Goal: Task Accomplishment & Management: Use online tool/utility

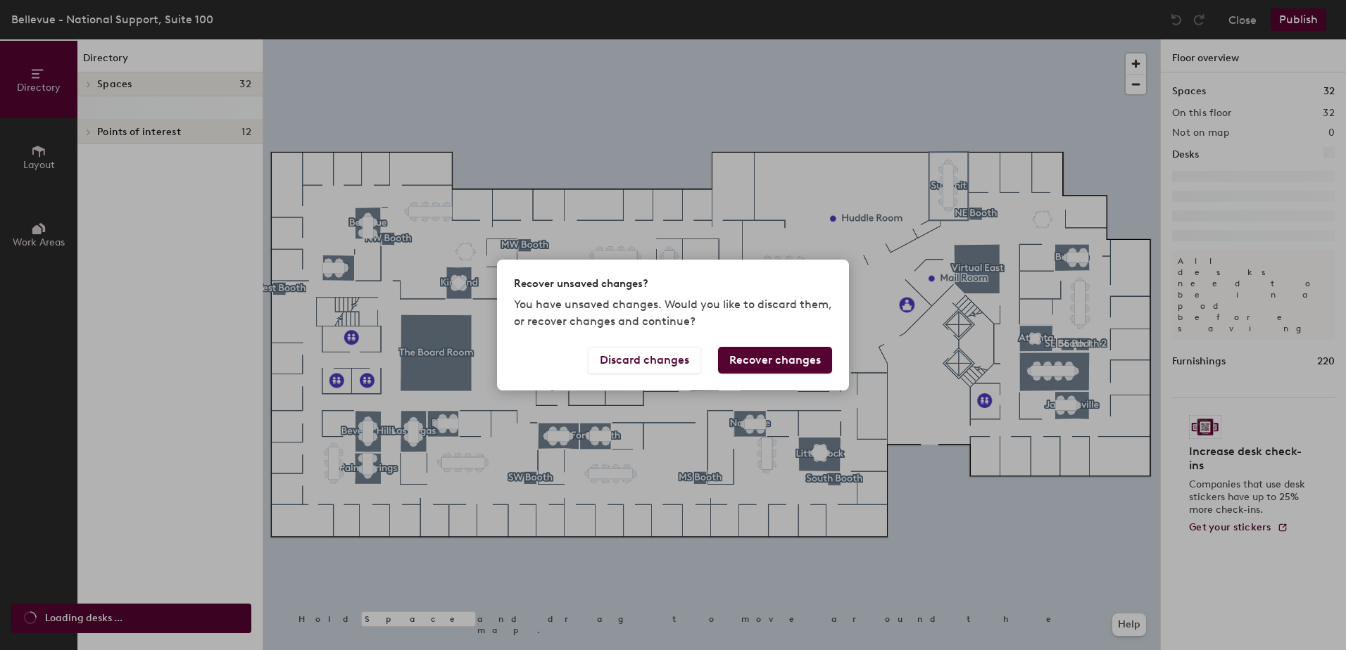
click at [1234, 4] on div "Recover unsaved changes? You have unsaved changes. Would you like to discard th…" at bounding box center [673, 325] width 1346 height 650
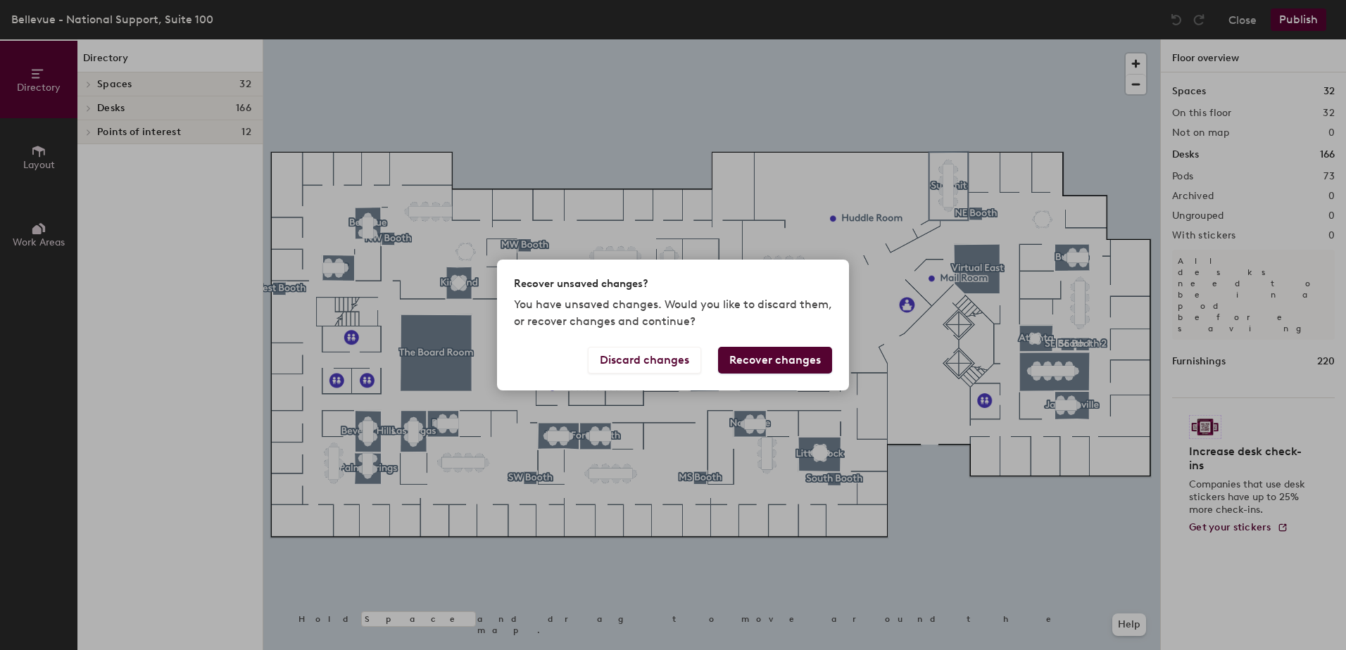
click at [1240, 18] on div "Recover unsaved changes? You have unsaved changes. Would you like to discard th…" at bounding box center [673, 325] width 1346 height 650
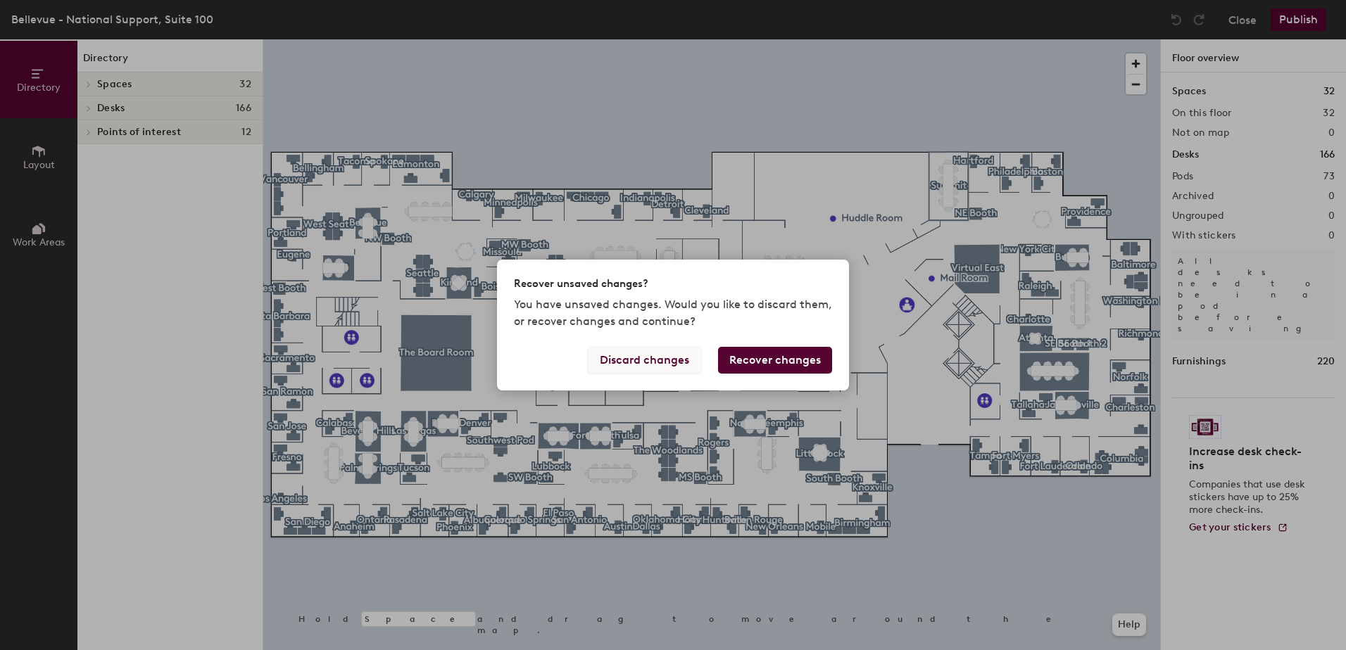
click at [666, 362] on button "Discard changes" at bounding box center [644, 360] width 113 height 27
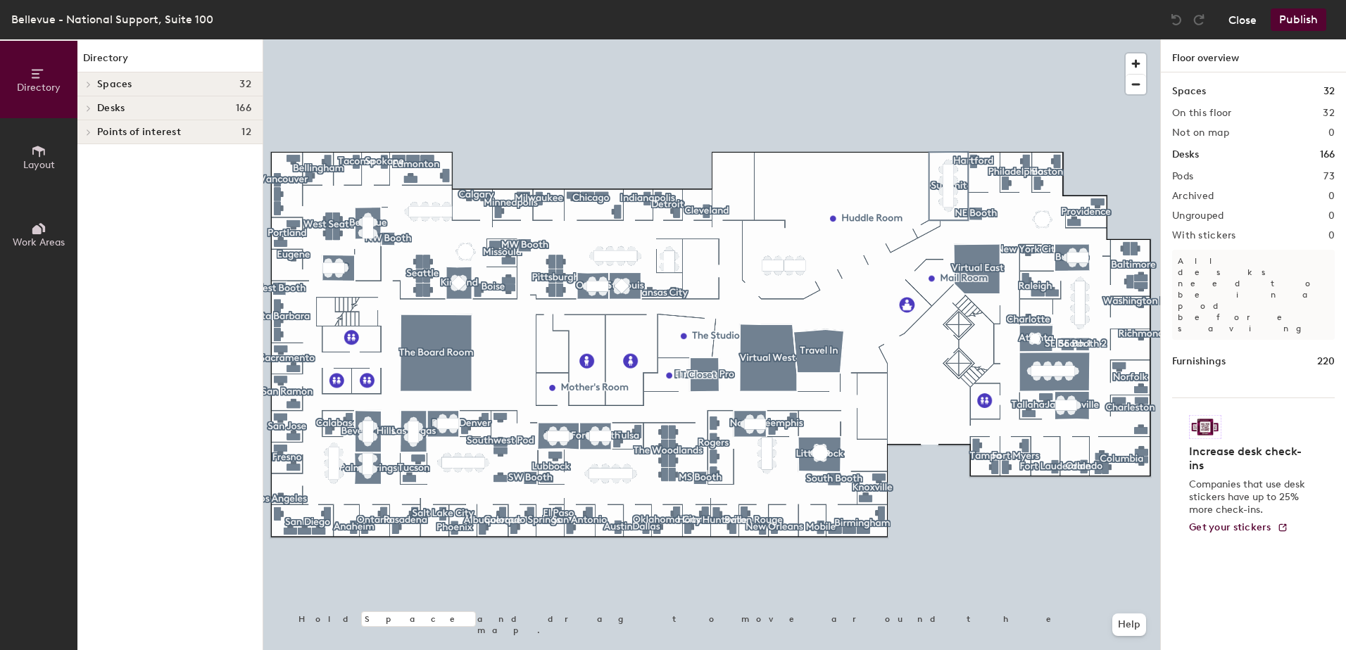
click at [1237, 22] on button "Close" at bounding box center [1242, 19] width 28 height 23
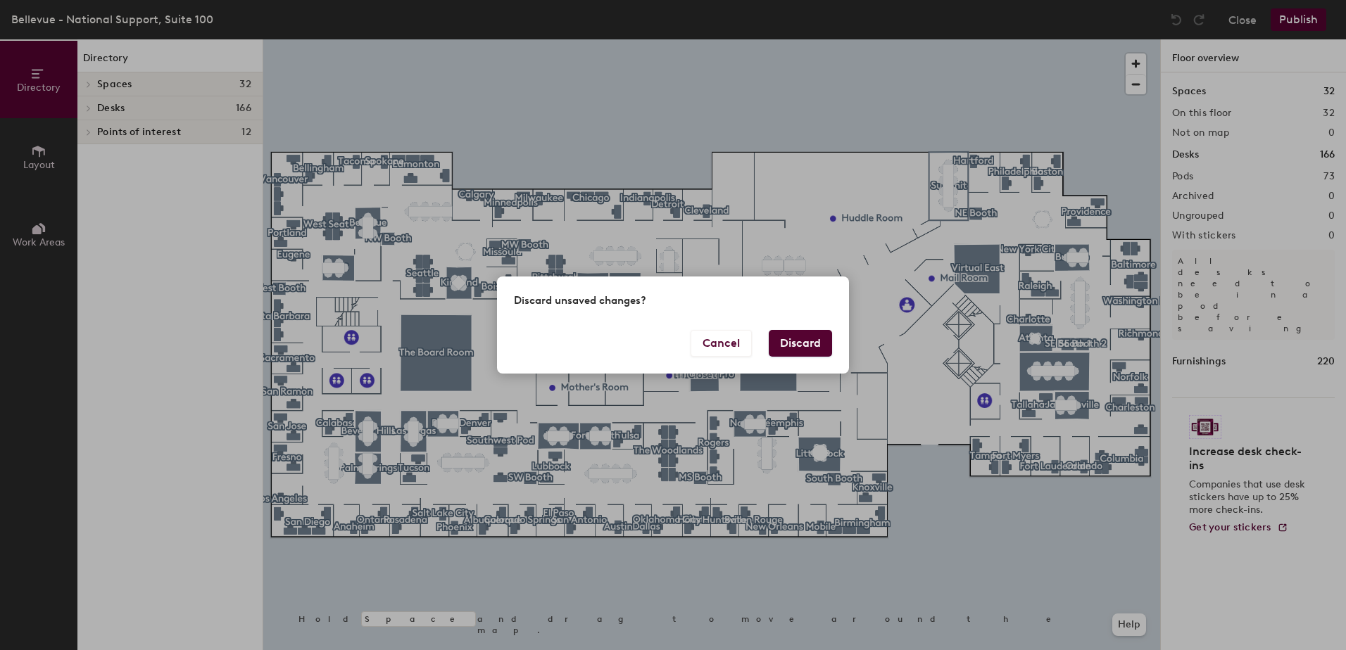
click at [809, 346] on button "Discard" at bounding box center [800, 343] width 63 height 27
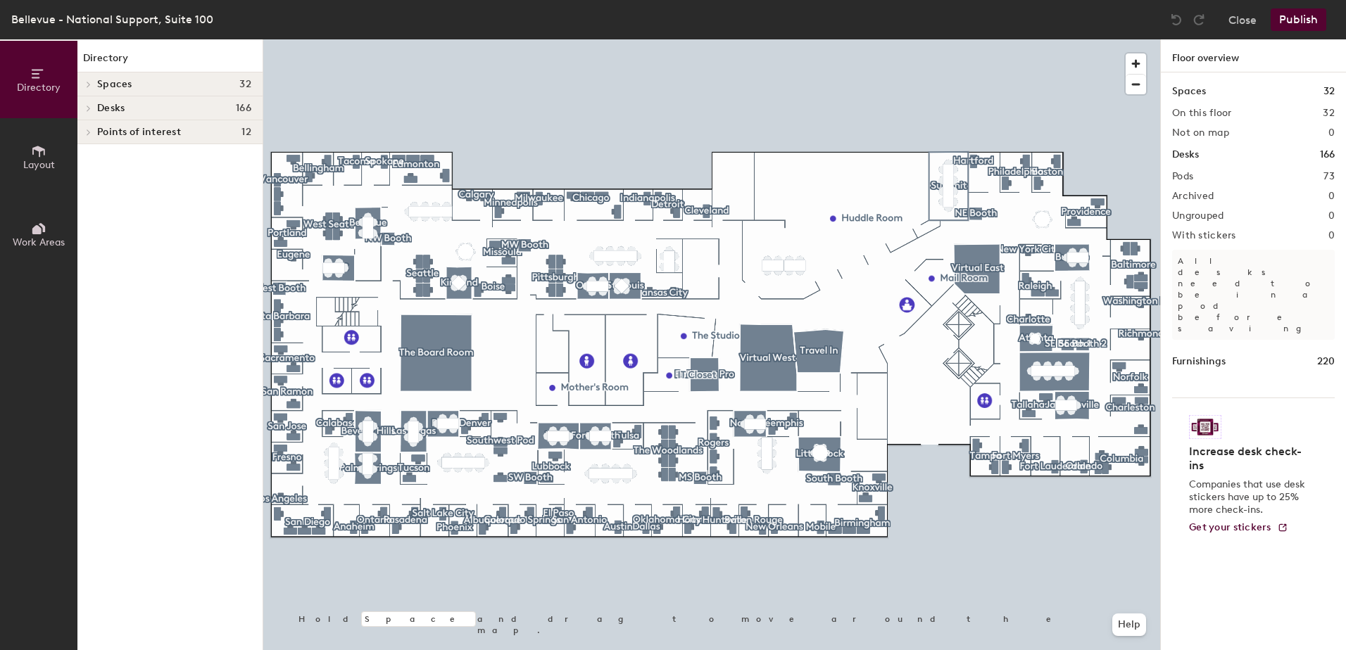
click at [54, 160] on span "Layout" at bounding box center [39, 165] width 32 height 12
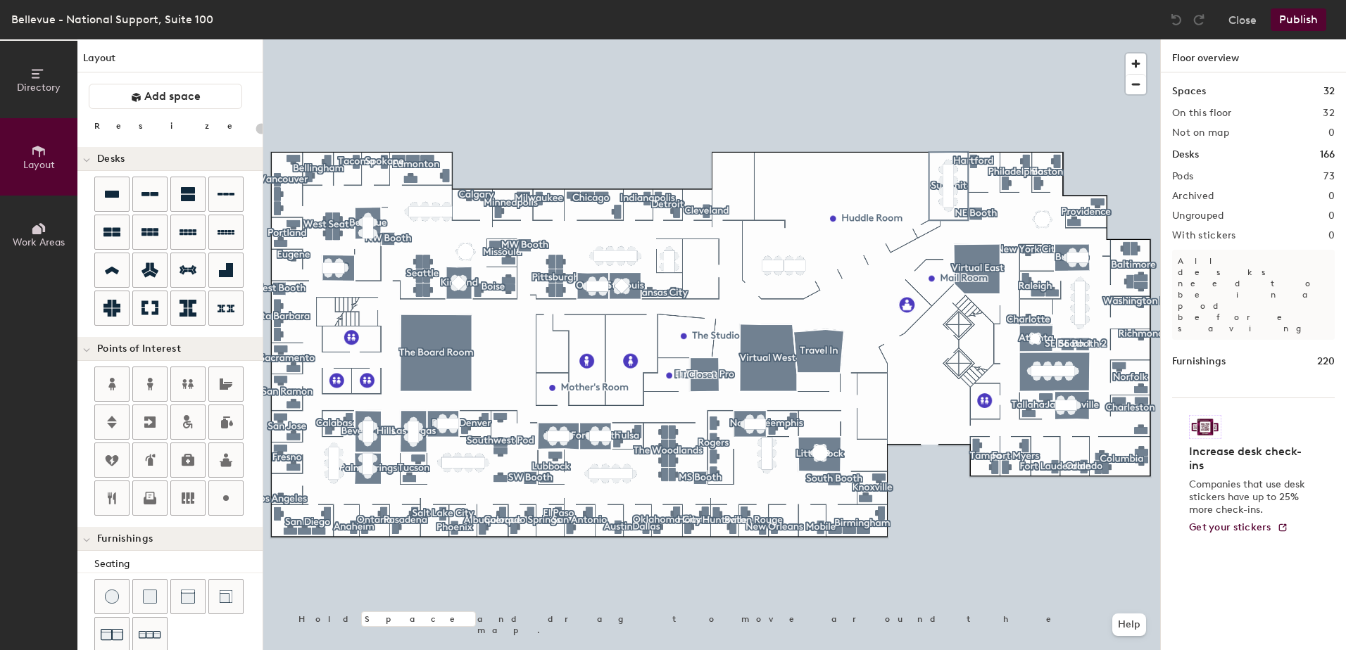
click at [49, 75] on button "Directory" at bounding box center [38, 79] width 77 height 77
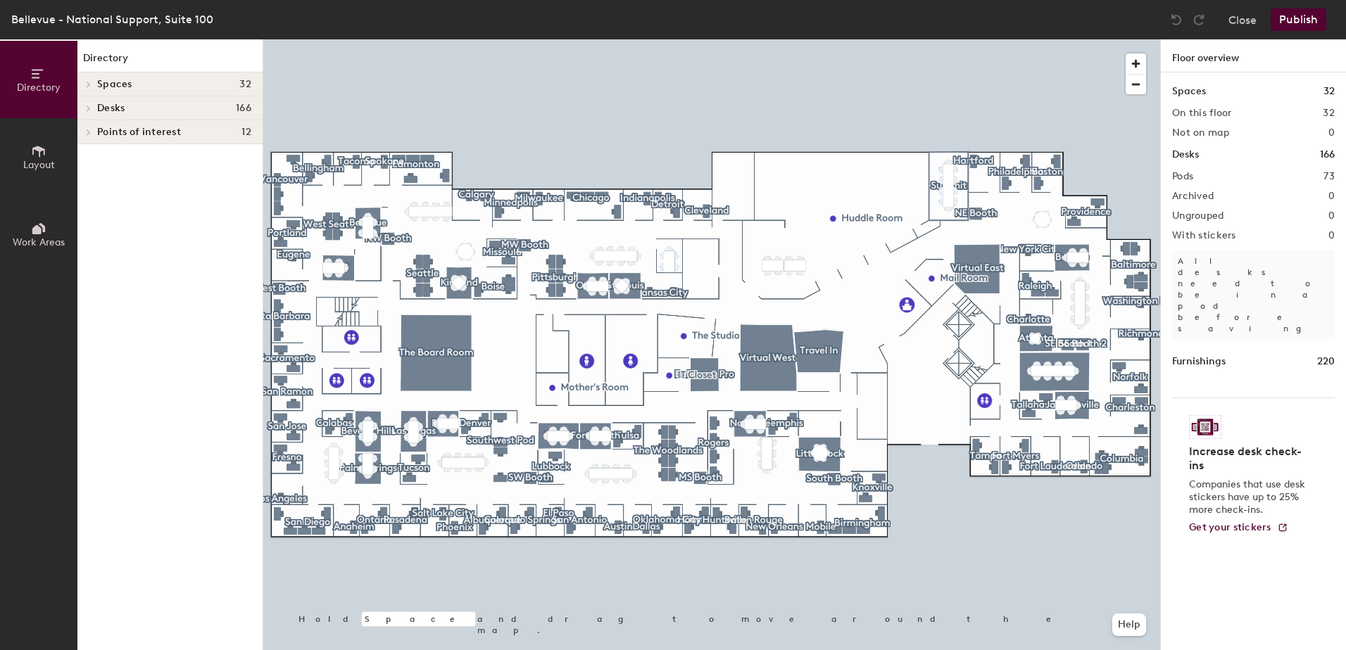
click at [145, 82] on h4 "Spaces 32" at bounding box center [174, 84] width 154 height 11
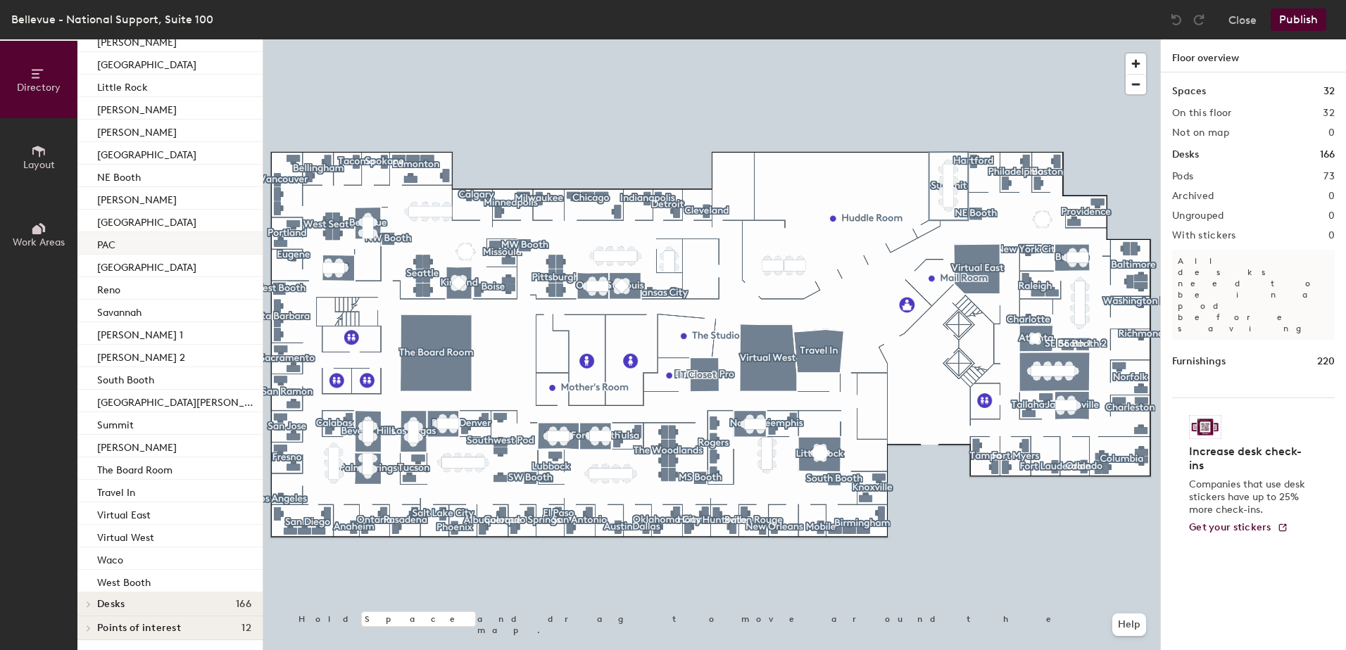
scroll to position [226, 0]
click at [134, 598] on h4 "Desks 166" at bounding box center [174, 603] width 154 height 11
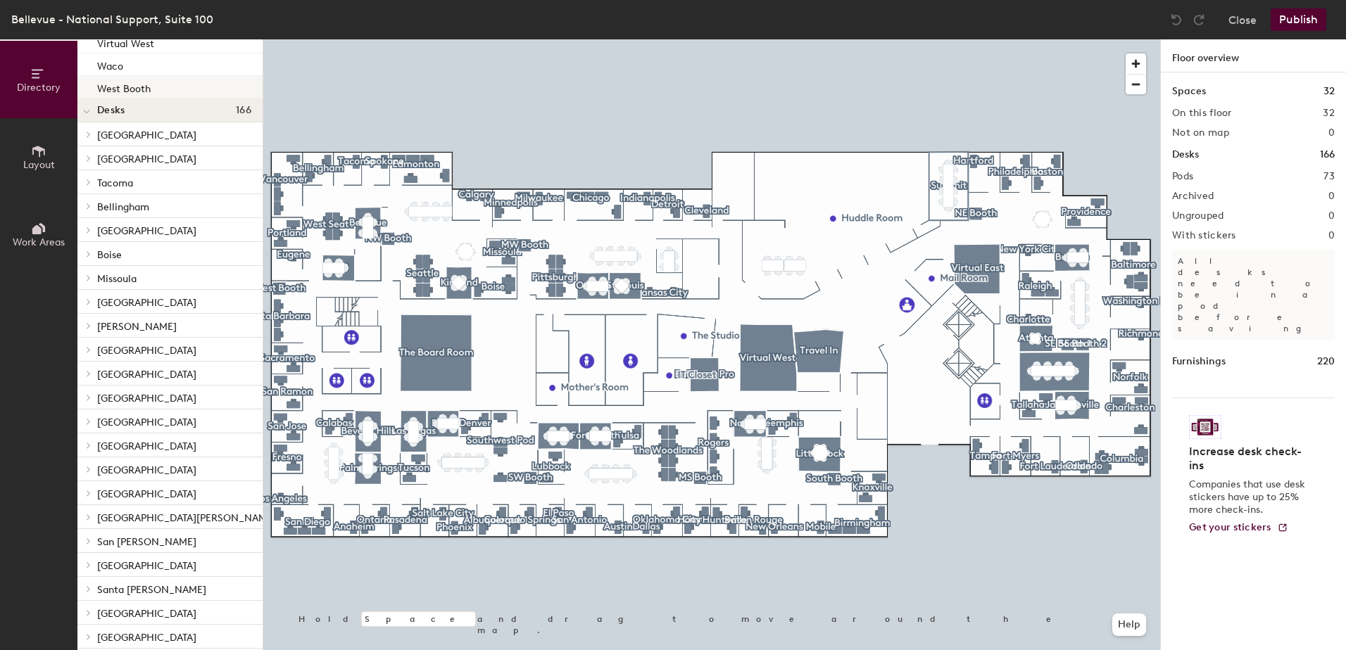
scroll to position [860, 0]
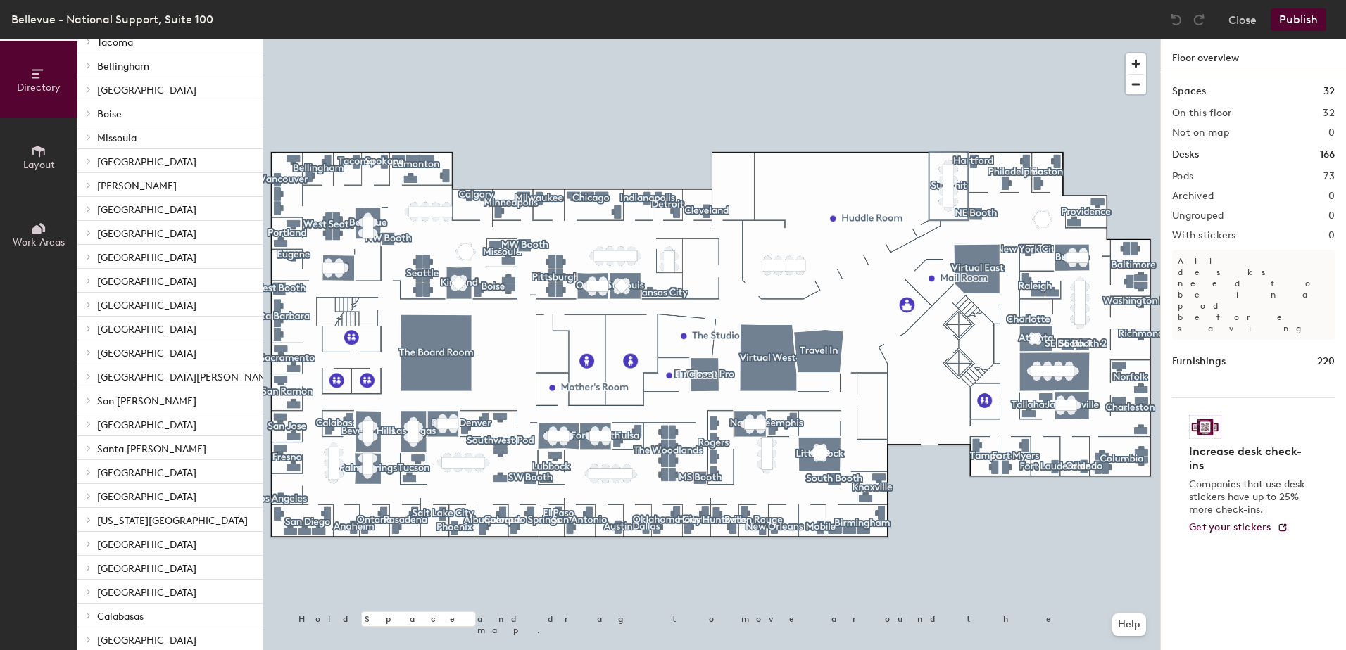
click at [131, 401] on span "San [PERSON_NAME]" at bounding box center [146, 402] width 99 height 12
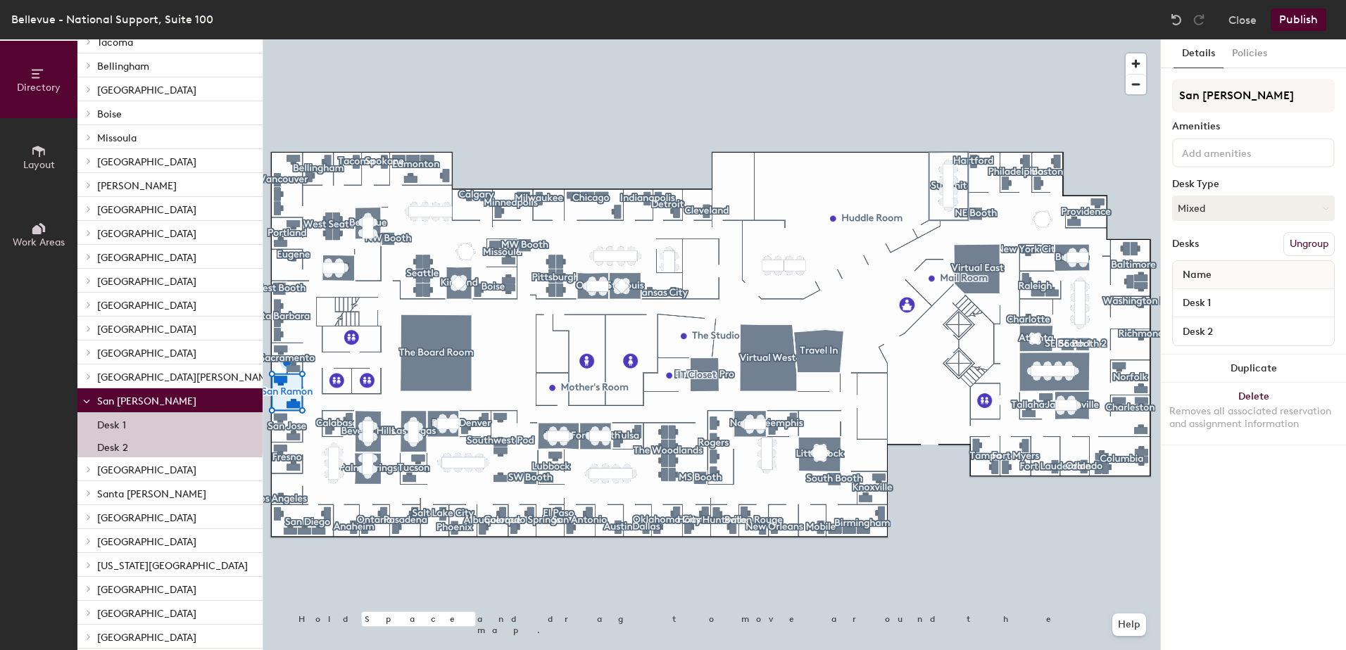
click at [144, 403] on span "San [PERSON_NAME]" at bounding box center [146, 402] width 99 height 12
drag, startPoint x: 120, startPoint y: 399, endPoint x: 115, endPoint y: 405, distance: 7.5
click at [115, 405] on span "San [PERSON_NAME]" at bounding box center [146, 402] width 99 height 12
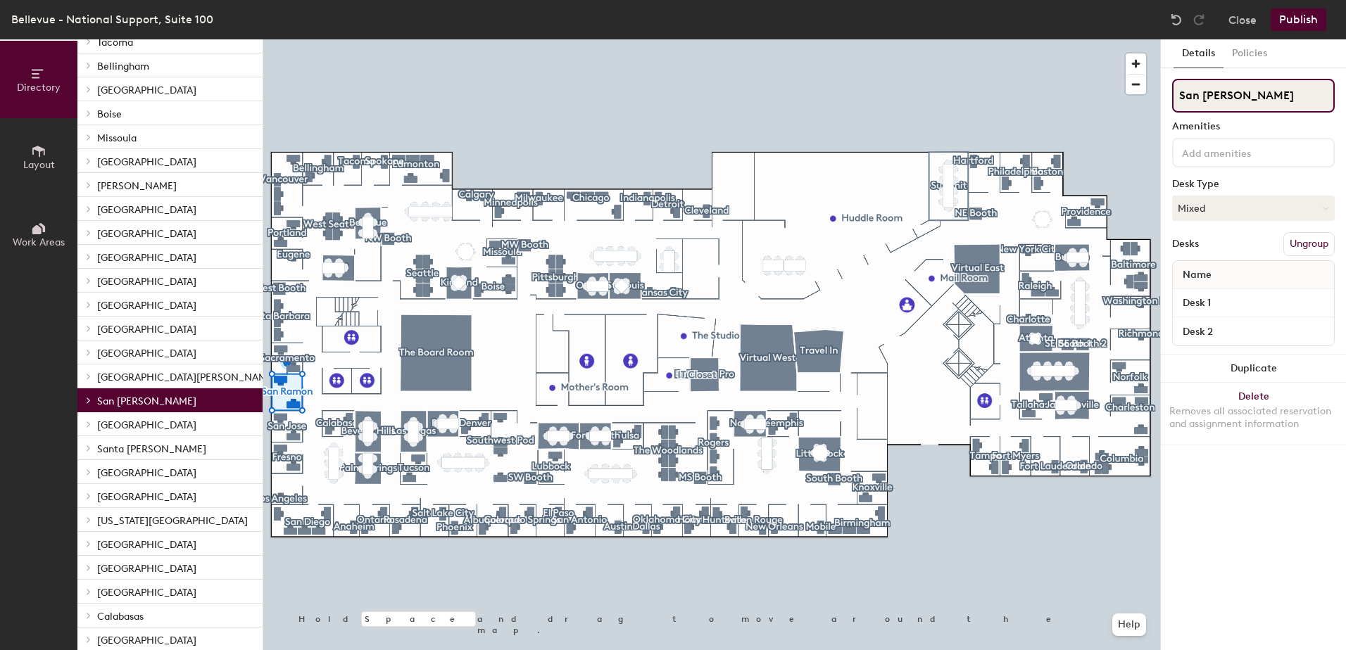
click at [1221, 103] on input "San [PERSON_NAME]" at bounding box center [1253, 96] width 163 height 34
drag, startPoint x: 1242, startPoint y: 100, endPoint x: 1177, endPoint y: 96, distance: 65.6
click at [1177, 96] on input "San [PERSON_NAME]" at bounding box center [1253, 96] width 163 height 34
type input "[GEOGRAPHIC_DATA]"
click at [129, 352] on p "[GEOGRAPHIC_DATA]" at bounding box center [174, 353] width 154 height 18
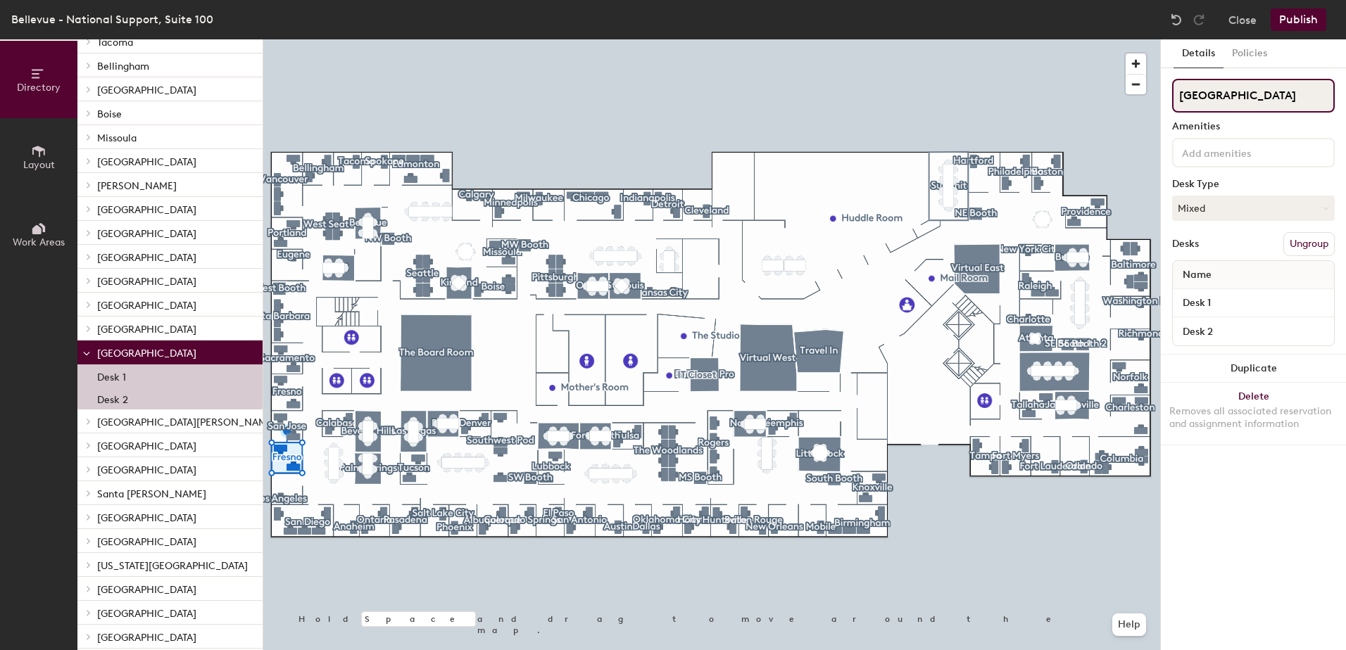
click at [1221, 99] on input "[GEOGRAPHIC_DATA]" at bounding box center [1253, 96] width 163 height 34
type input "San [PERSON_NAME]"
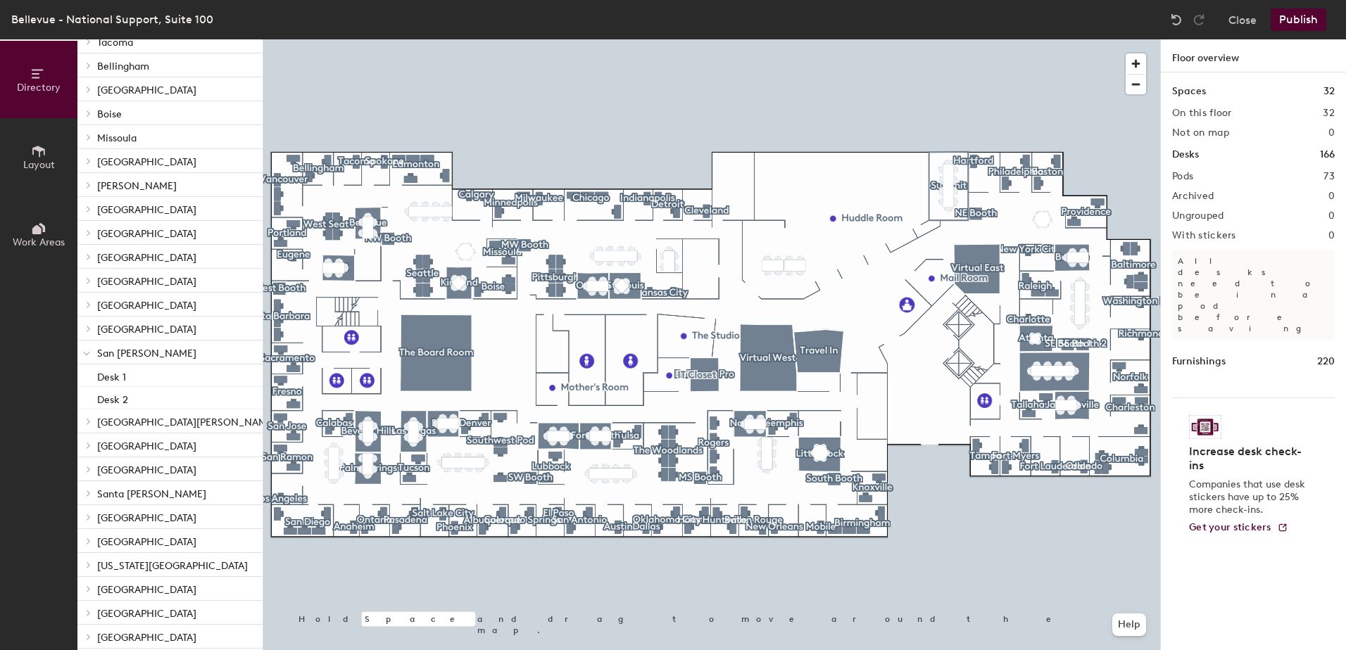
click at [1290, 20] on button "Publish" at bounding box center [1299, 19] width 56 height 23
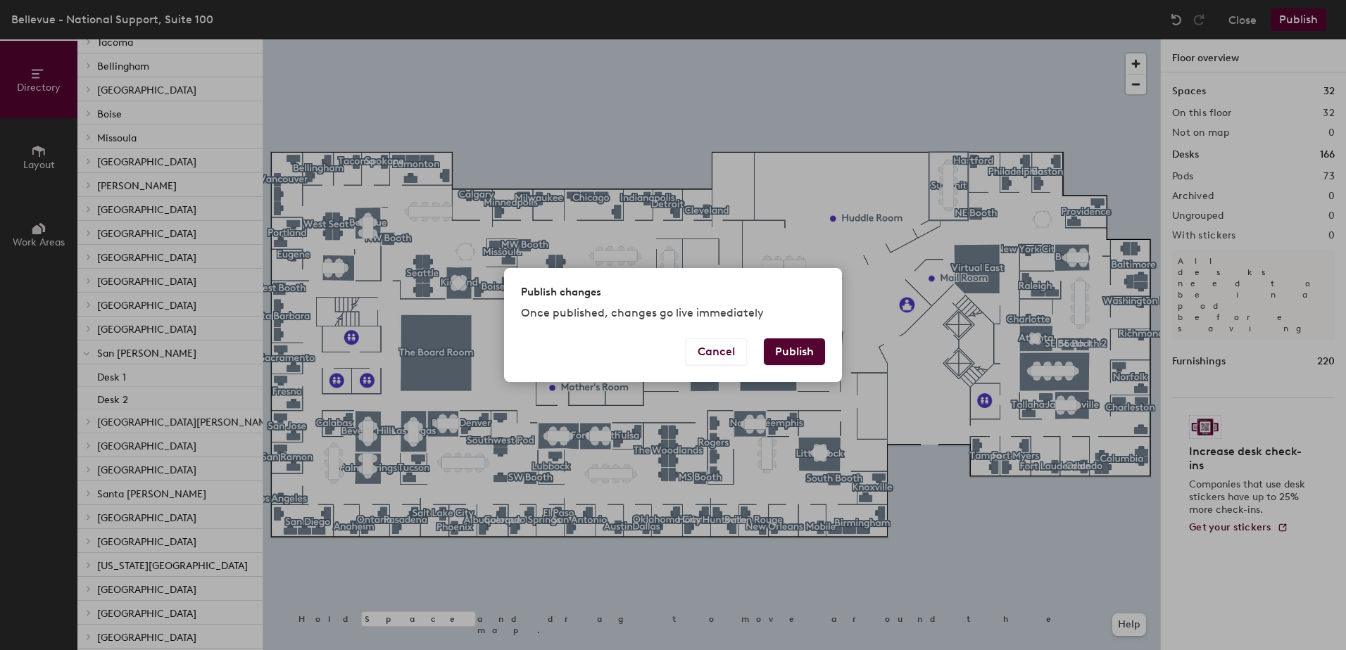
click at [788, 349] on button "Publish" at bounding box center [794, 352] width 61 height 27
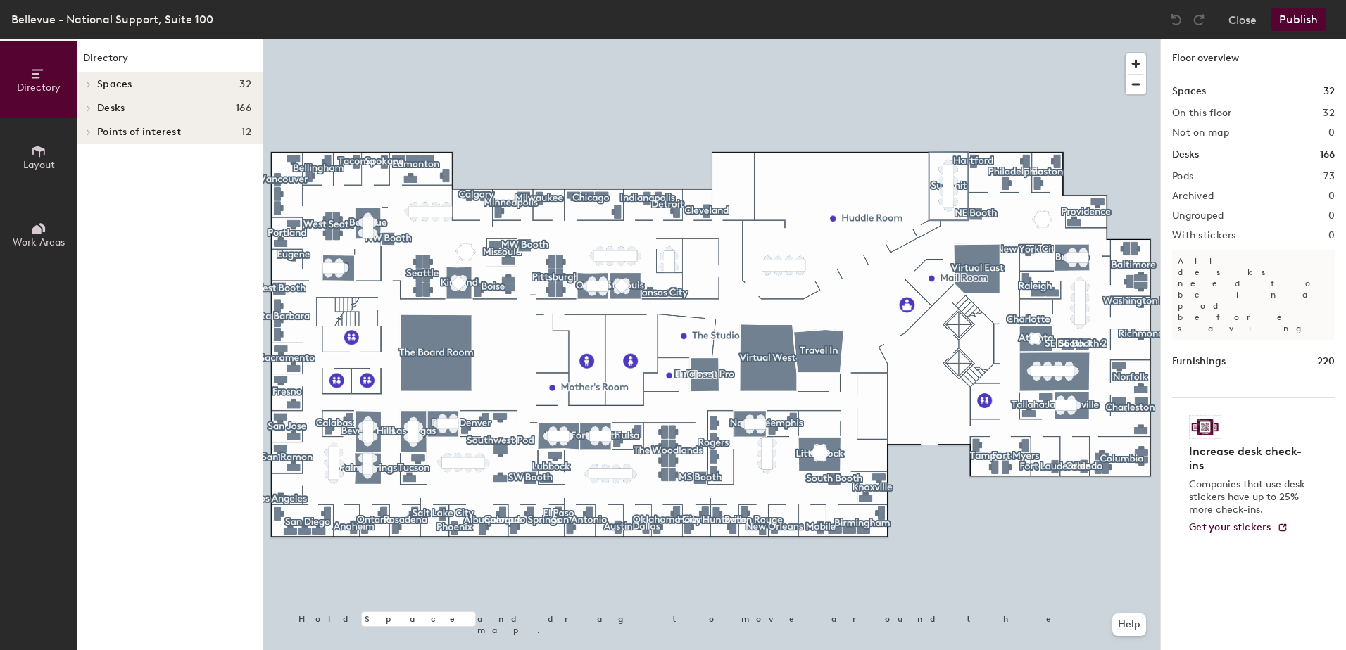
click at [50, 163] on span "Layout" at bounding box center [39, 165] width 32 height 12
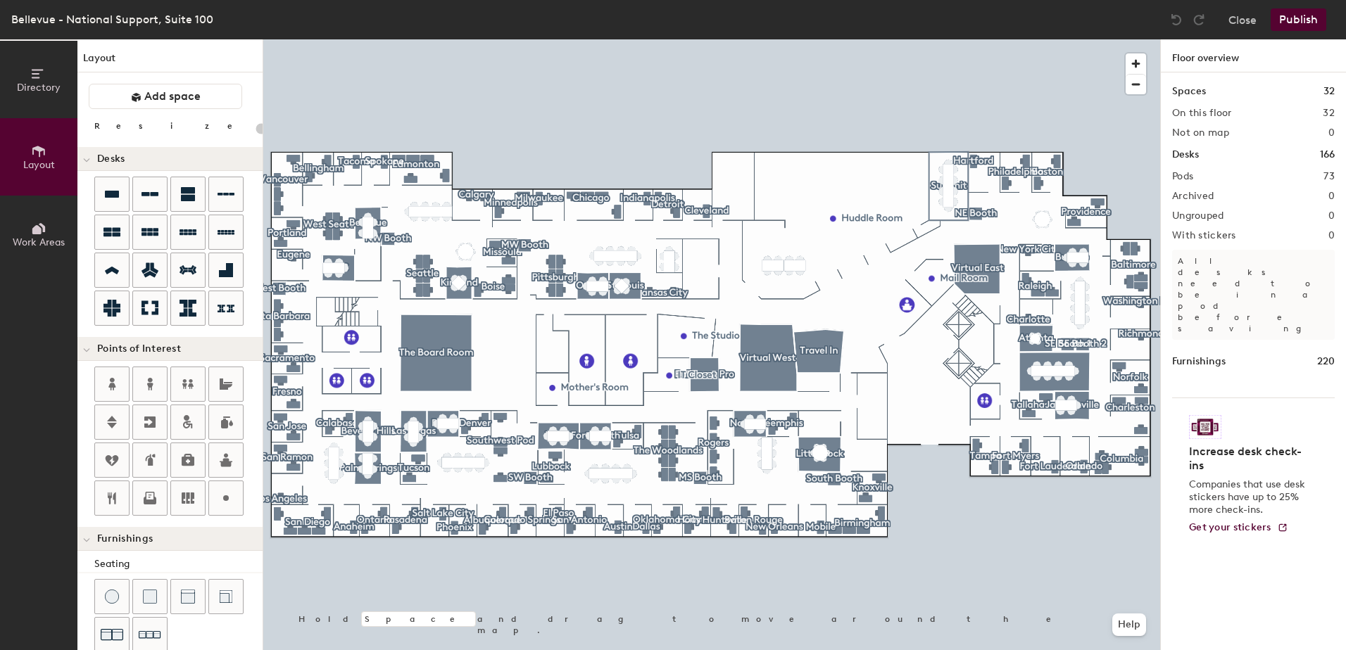
click at [42, 111] on button "Directory" at bounding box center [38, 79] width 77 height 77
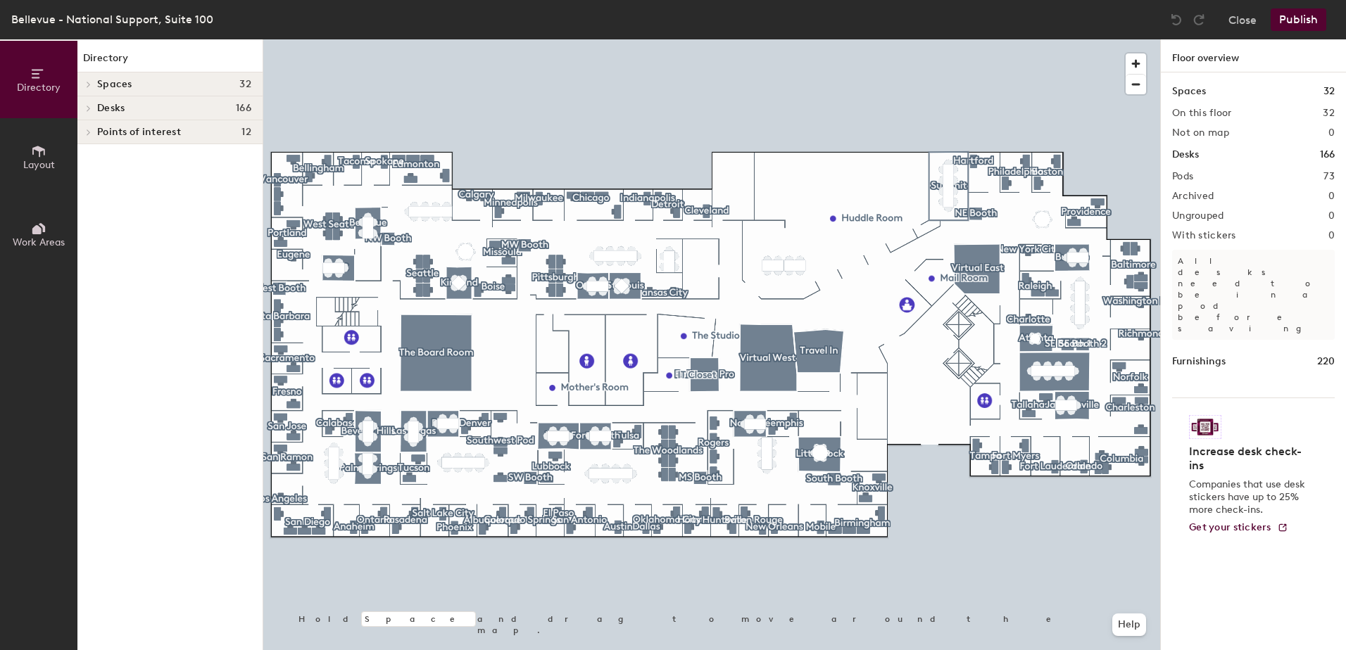
click at [106, 113] on span "Desks" at bounding box center [110, 108] width 27 height 11
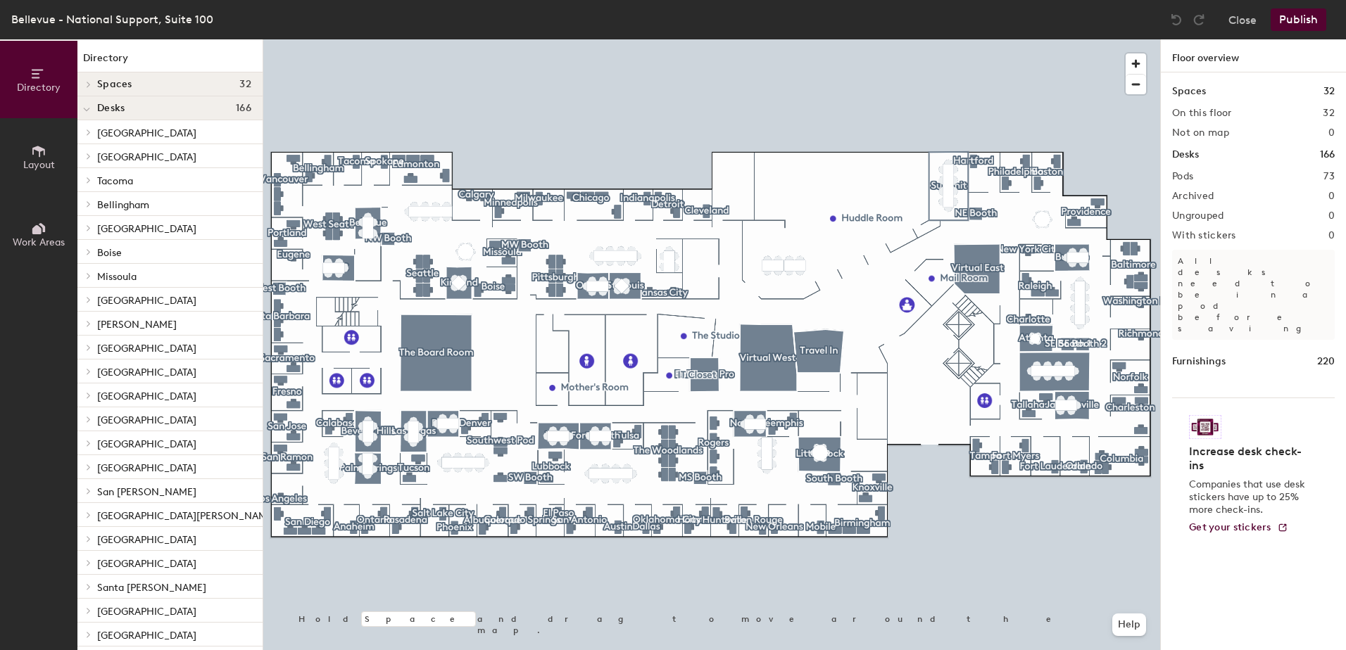
click at [125, 342] on p "[GEOGRAPHIC_DATA]" at bounding box center [174, 348] width 154 height 18
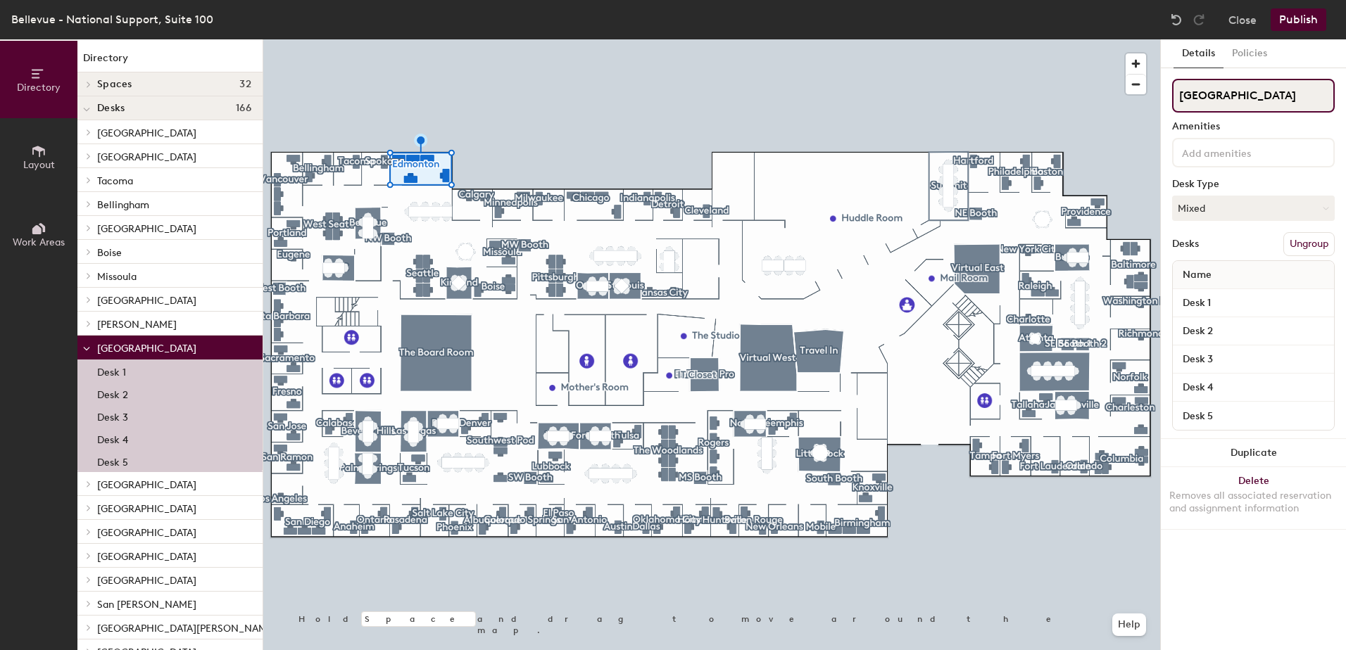
click at [1219, 96] on input "[GEOGRAPHIC_DATA]" at bounding box center [1253, 96] width 163 height 34
click at [1233, 96] on input "[GEOGRAPHIC_DATA]" at bounding box center [1253, 96] width 163 height 34
type input "Edmonds"
click at [1291, 23] on button "Publish" at bounding box center [1299, 19] width 56 height 23
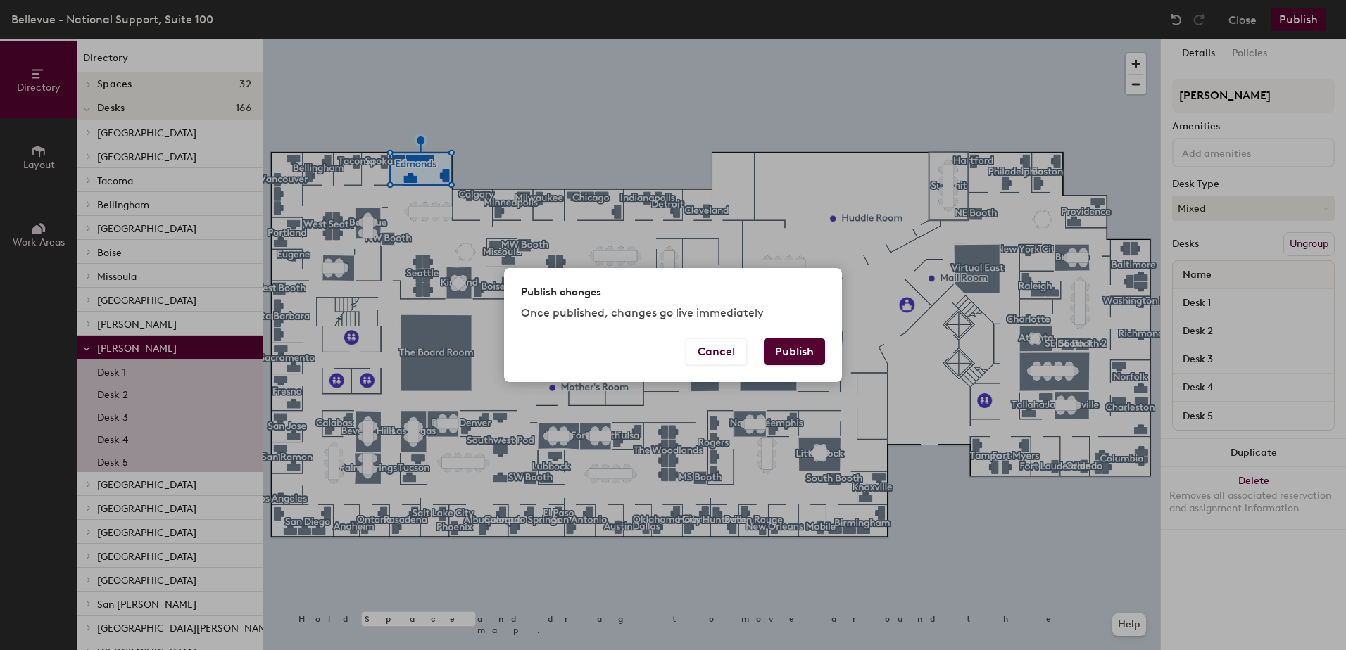
click at [813, 358] on button "Publish" at bounding box center [794, 352] width 61 height 27
